Goal: Task Accomplishment & Management: Use online tool/utility

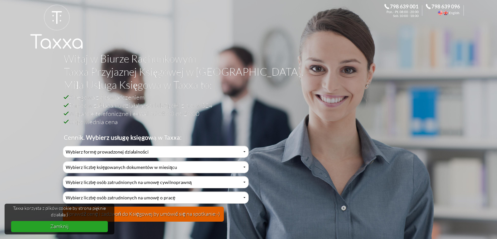
click at [55, 226] on link "Zamknij" at bounding box center [59, 226] width 97 height 11
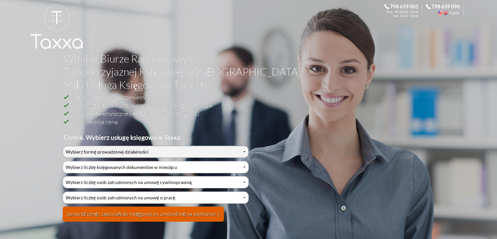
click at [167, 152] on select "Wybierz formę prowadzonej działalności Działalność jednoosobowa Działalność jed…" at bounding box center [156, 151] width 186 height 12
select select "2"
click at [63, 145] on select "Wybierz formę prowadzonej działalności Działalność jednoosobowa Działalność jed…" at bounding box center [156, 151] width 186 height 12
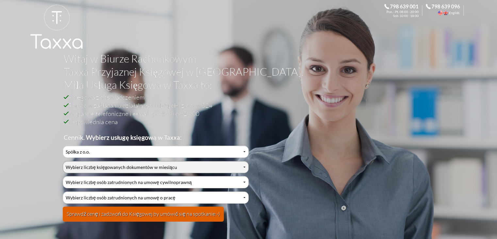
click at [154, 166] on select "Wybierz liczbę księgowanych dokumentów w miesiącu 0-1 2-3 4-5 6-10 11-20 21-30 …" at bounding box center [156, 167] width 186 height 12
select select "3"
click at [63, 161] on select "Wybierz liczbę księgowanych dokumentów w miesiącu 0-1 2-3 4-5 6-10 11-20 21-30 …" at bounding box center [156, 167] width 186 height 12
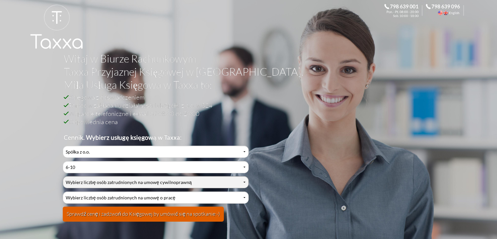
click at [124, 183] on select "Wybierz liczbę osób zatrudnionych na umowę cywilnoprawną 0 1 2 3 4 5 6 7 8 9 10…" at bounding box center [156, 182] width 186 height 12
select select "0"
click at [63, 176] on select "Wybierz liczbę osób zatrudnionych na umowę cywilnoprawną 0 1 2 3 4 5 6 7 8 9 10…" at bounding box center [156, 182] width 186 height 12
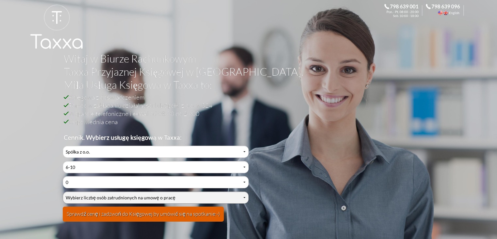
click at [105, 195] on select "Wybierz liczbę osób zatrudnionych na umowę o pracę 0 1 2 3 4 5 6 7 8 9 10 11 12…" at bounding box center [156, 197] width 186 height 12
select select "0"
click at [63, 191] on select "Wybierz liczbę osób zatrudnionych na umowę o pracę 0 1 2 3 4 5 6 7 8 9 10 11 12…" at bounding box center [156, 197] width 186 height 12
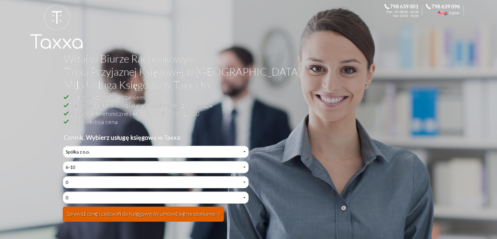
click at [107, 216] on button "Sprawdź cenę i zadzwoń do Księgowej by umówić się na spotkanie:-)" at bounding box center [143, 213] width 161 height 15
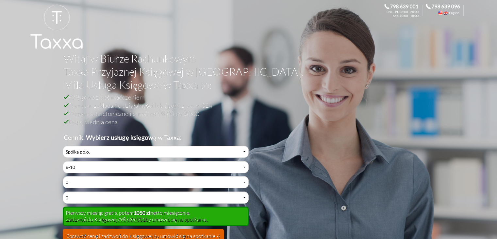
drag, startPoint x: 196, startPoint y: 88, endPoint x: 355, endPoint y: 80, distance: 158.7
click at [197, 88] on h1 "Witaj w Biurze Rachunkowym Taxxa Przyjaznej Księgowej w [GEOGRAPHIC_DATA]. Miła…" at bounding box center [246, 72] width 364 height 41
click at [355, 79] on h1 "Witaj w Biurze Rachunkowym Taxxa Przyjaznej Księgowej w [GEOGRAPHIC_DATA]. Miła…" at bounding box center [246, 72] width 364 height 41
